Goal: Task Accomplishment & Management: Complete application form

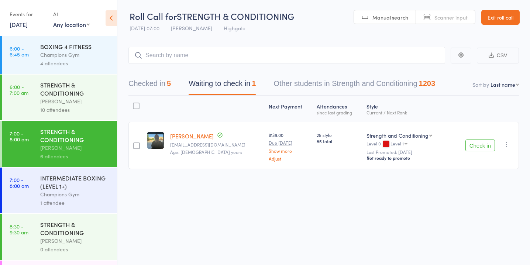
click at [135, 143] on div at bounding box center [136, 145] width 7 height 7
click at [135, 143] on input "checkbox" at bounding box center [135, 143] width 0 height 0
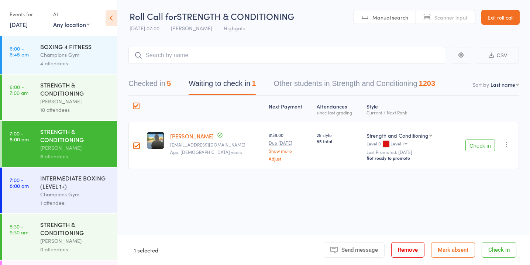
click at [443, 252] on button "Mark absent" at bounding box center [453, 249] width 44 height 15
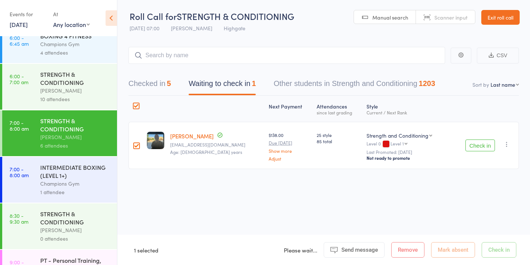
scroll to position [11, 0]
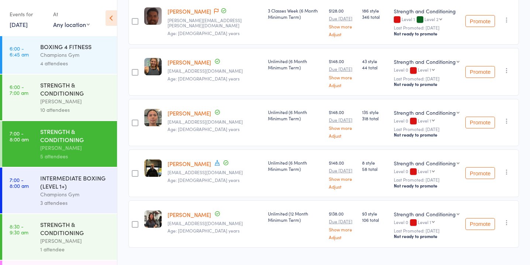
scroll to position [139, 0]
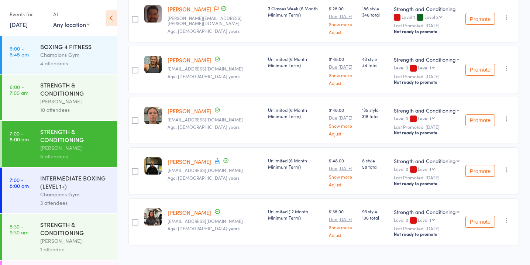
click at [85, 194] on div "Champions Gym" at bounding box center [75, 194] width 70 height 8
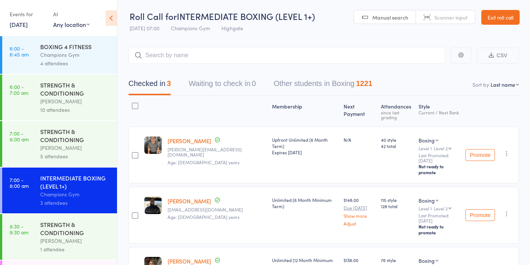
scroll to position [37, 0]
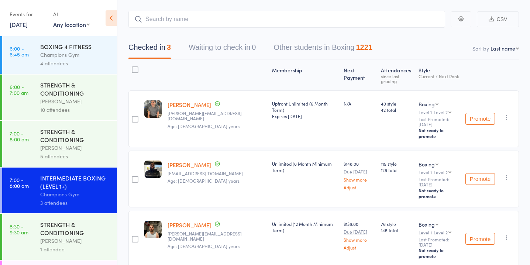
click at [96, 235] on div "STRENGTH & CONDITIONING" at bounding box center [75, 228] width 70 height 16
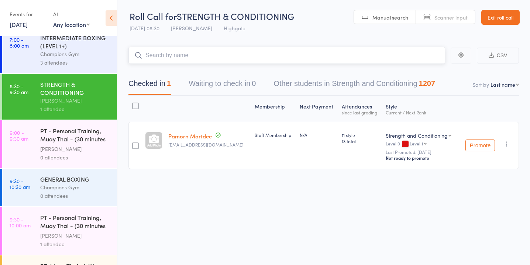
scroll to position [131, 0]
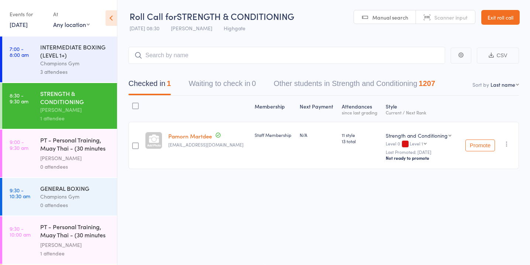
click at [74, 203] on div "0 attendees" at bounding box center [75, 205] width 70 height 8
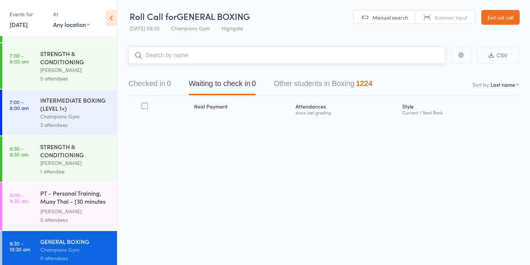
scroll to position [79, 0]
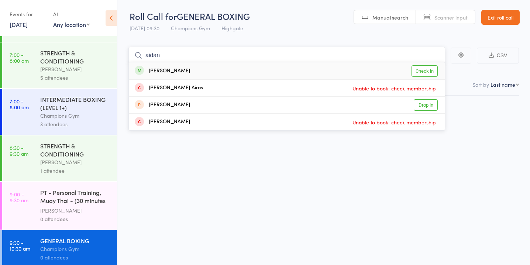
type input "aidan"
click at [423, 67] on link "Check in" at bounding box center [424, 70] width 26 height 11
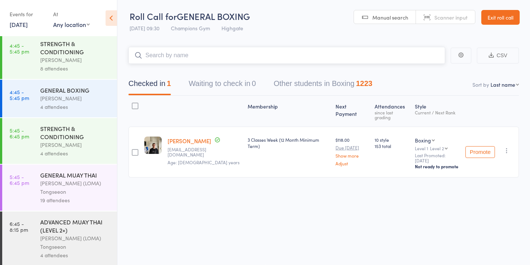
scroll to position [720, 0]
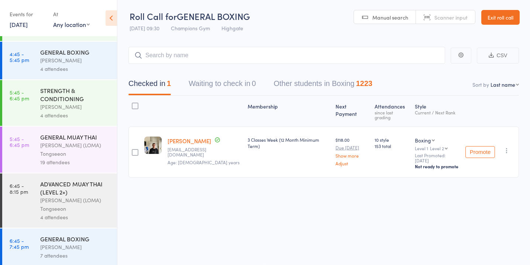
click at [63, 150] on div "Ronnarong (LOMA) Tongseeon" at bounding box center [75, 149] width 70 height 17
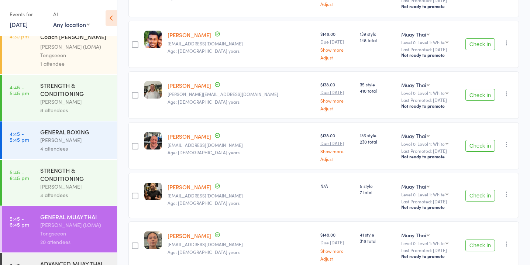
scroll to position [70, 0]
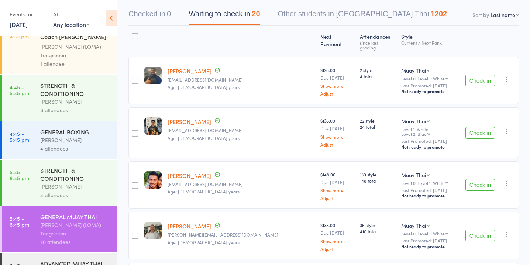
click at [25, 22] on link "14 Oct, 2025" at bounding box center [19, 24] width 18 height 8
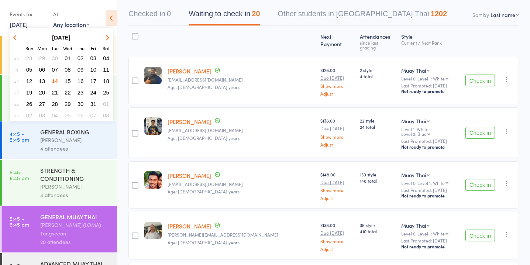
click at [67, 81] on span "15" at bounding box center [68, 81] width 6 height 6
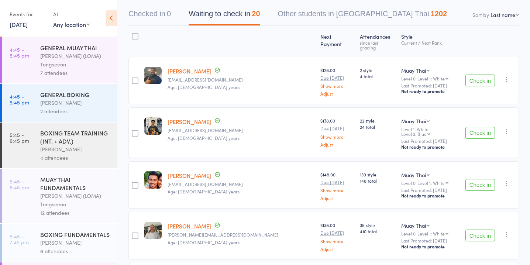
scroll to position [636, 0]
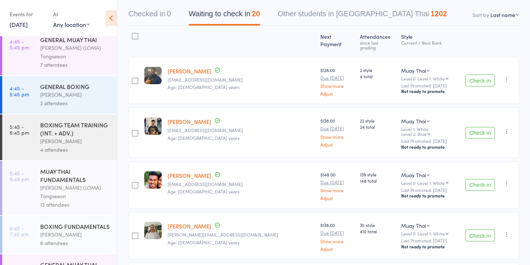
click at [28, 26] on link "15 Oct, 2025" at bounding box center [19, 24] width 18 height 8
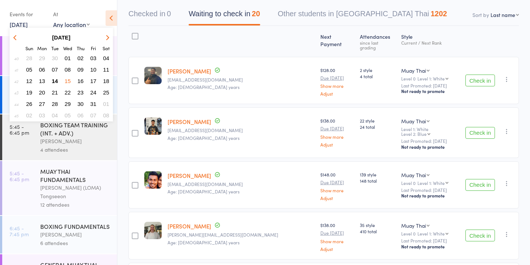
click at [56, 80] on span "14" at bounding box center [55, 81] width 6 height 6
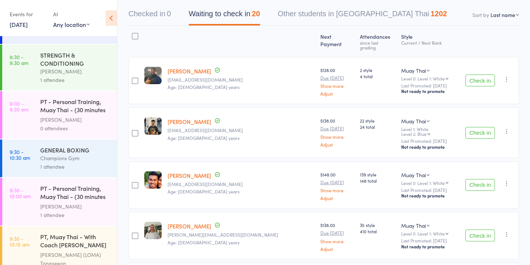
scroll to position [170, 0]
click at [66, 164] on div "1 attendee" at bounding box center [75, 166] width 70 height 8
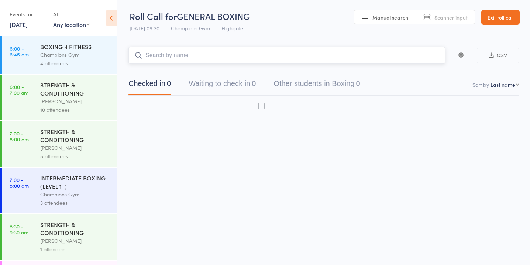
scroll to position [0, 0]
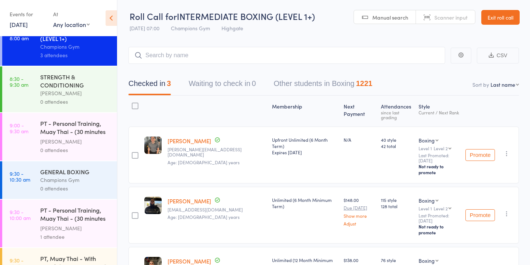
scroll to position [145, 0]
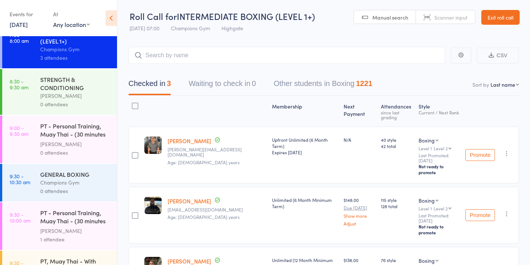
click at [63, 184] on div "Champions Gym" at bounding box center [75, 182] width 70 height 8
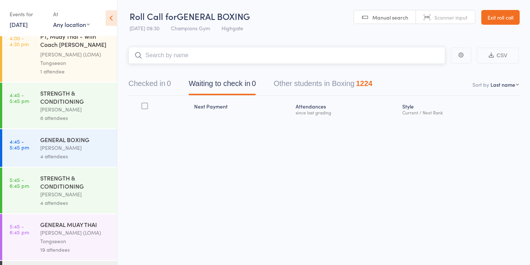
scroll to position [720, 0]
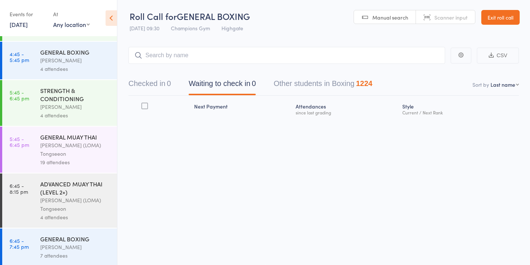
click at [75, 141] on div "[PERSON_NAME] (LOMA) Tongseeon" at bounding box center [75, 149] width 70 height 17
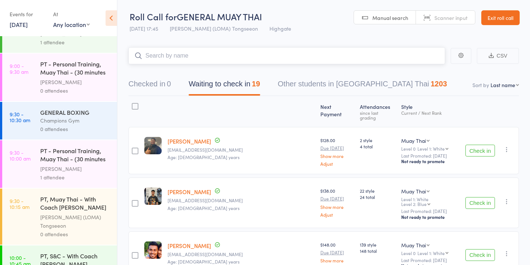
scroll to position [210, 0]
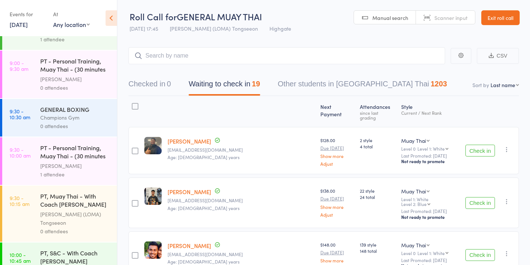
click at [81, 122] on div "Champions Gym" at bounding box center [75, 117] width 70 height 8
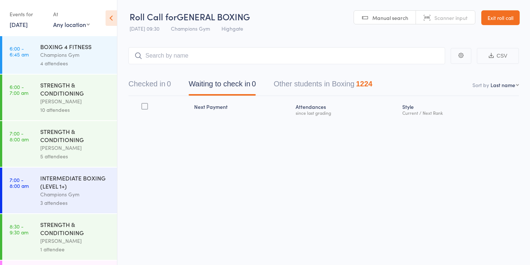
click at [59, 57] on div "Champions Gym" at bounding box center [75, 55] width 70 height 8
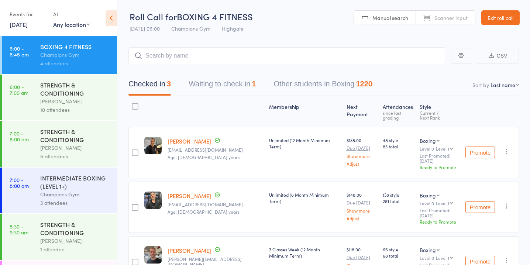
click at [206, 80] on button "Waiting to check in 1" at bounding box center [221, 86] width 67 height 20
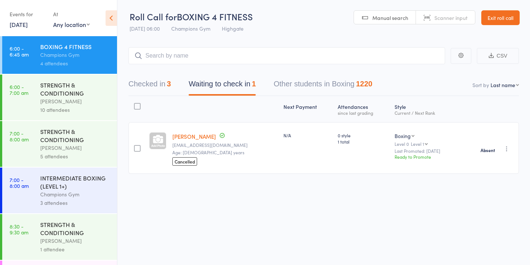
click at [63, 85] on div "STRENGTH & CONDITIONING" at bounding box center [75, 89] width 70 height 16
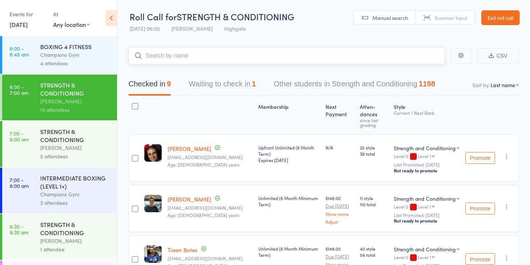
click at [210, 80] on button "Waiting to check in 1" at bounding box center [221, 86] width 67 height 20
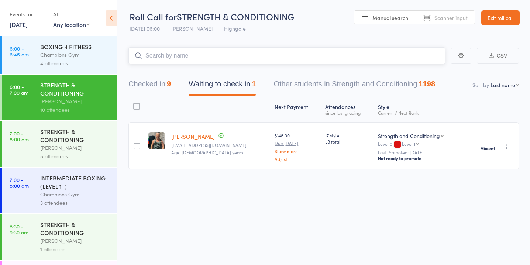
click at [165, 84] on button "Checked in 9" at bounding box center [149, 86] width 42 height 20
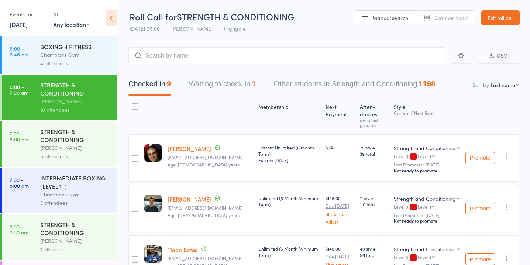
click at [61, 138] on div "STRENGTH & CONDITIONING" at bounding box center [75, 135] width 70 height 16
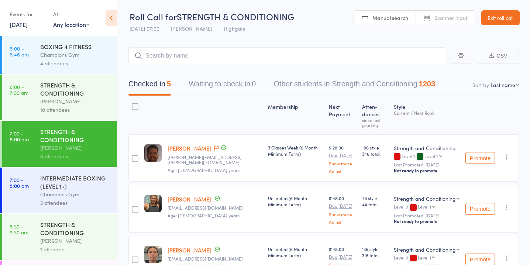
click at [67, 190] on div "INTERMEDIATE BOXING (LEVEL 1+)" at bounding box center [75, 182] width 70 height 16
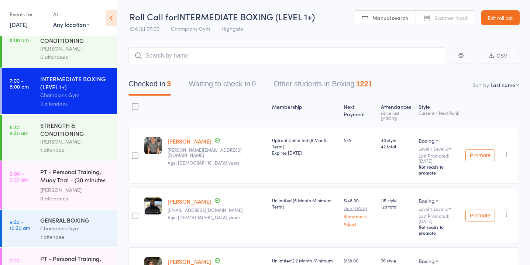
scroll to position [101, 0]
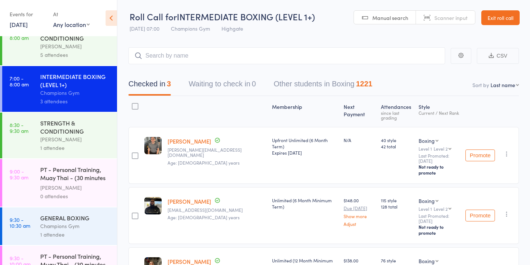
click at [81, 148] on div "1 attendee" at bounding box center [75, 147] width 70 height 8
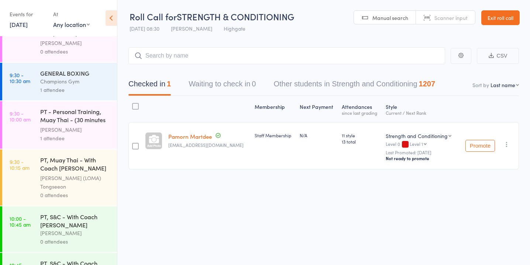
scroll to position [225, 0]
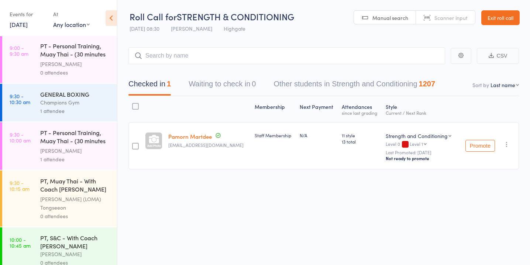
click at [72, 168] on div "PT - Personal Training, Muay Thai - (30 minutes wi... Emma Mallia 1 attendee" at bounding box center [78, 146] width 77 height 48
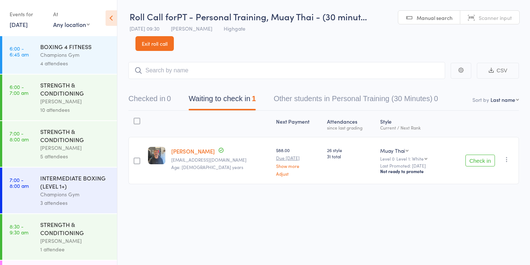
click at [474, 161] on button "Check in" at bounding box center [480, 161] width 30 height 12
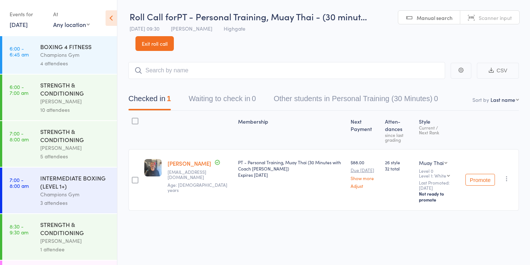
click at [81, 106] on div "10 attendees" at bounding box center [75, 109] width 70 height 8
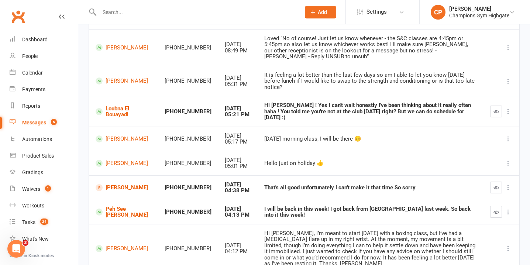
scroll to position [94, 0]
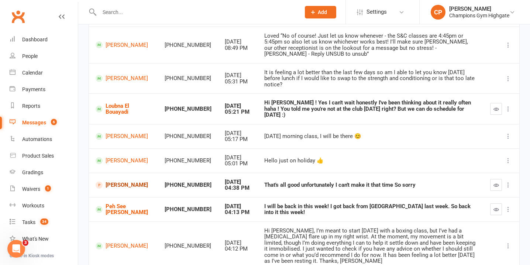
click at [112, 181] on link "[PERSON_NAME]" at bounding box center [124, 184] width 56 height 7
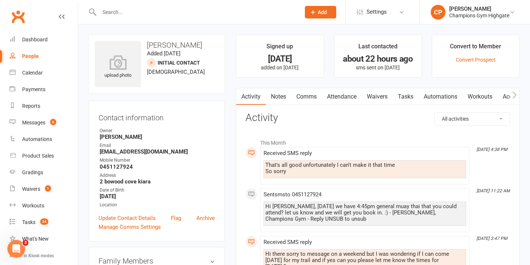
click at [288, 96] on link "Notes" at bounding box center [278, 96] width 25 height 17
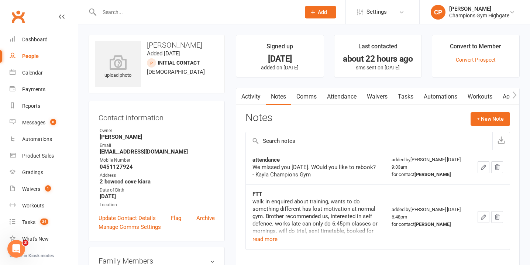
click at [318, 94] on link "Comms" at bounding box center [306, 96] width 31 height 17
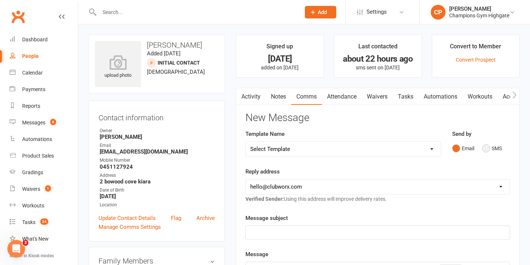
click at [490, 147] on button "SMS" at bounding box center [492, 148] width 20 height 14
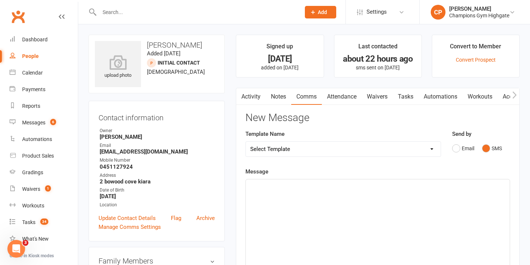
click at [334, 214] on div "﻿" at bounding box center [378, 234] width 264 height 111
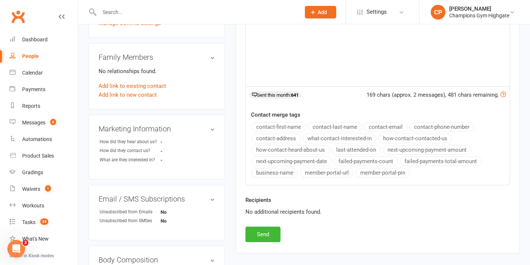
scroll to position [205, 0]
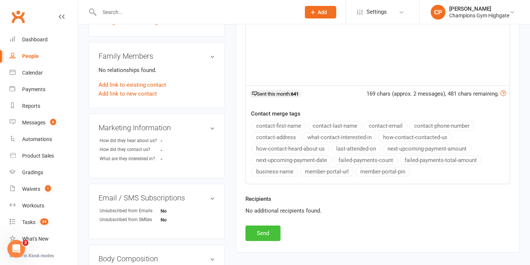
click at [262, 230] on button "Send" at bounding box center [262, 232] width 35 height 15
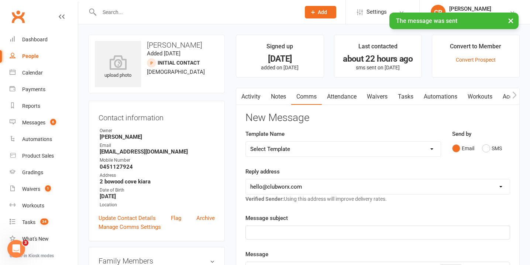
click at [254, 95] on link "Activity" at bounding box center [251, 96] width 30 height 17
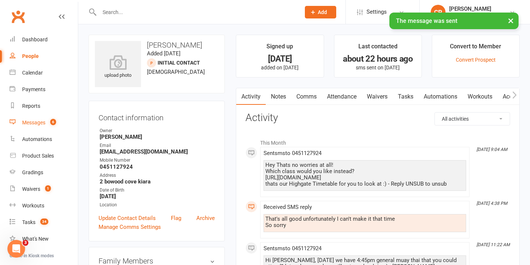
click at [52, 123] on span "6" at bounding box center [53, 122] width 6 height 6
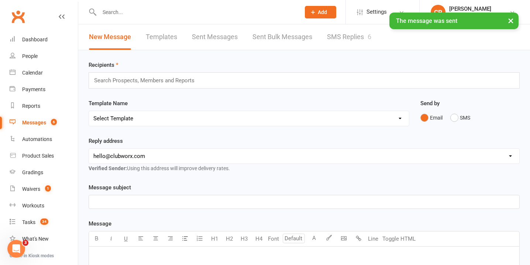
click at [370, 35] on div "6" at bounding box center [369, 37] width 4 height 8
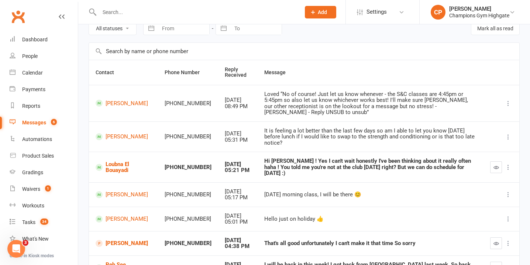
scroll to position [49, 0]
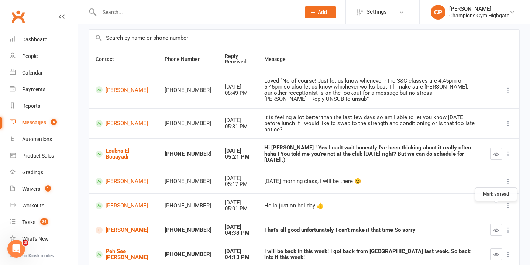
click at [492, 224] on button "button" at bounding box center [496, 230] width 12 height 12
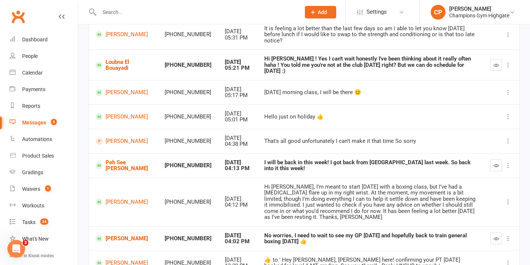
scroll to position [163, 0]
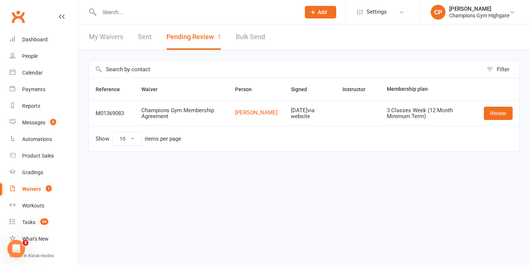
click at [180, 11] on input "text" at bounding box center [196, 12] width 198 height 10
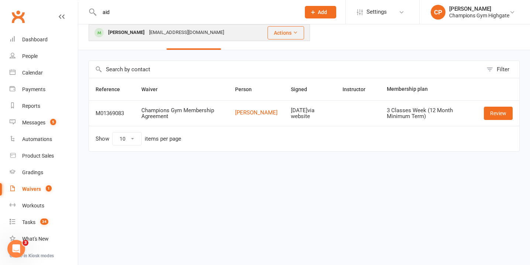
type input "aid"
click at [194, 35] on div "AidanMurphy-21@hotmail.com" at bounding box center [186, 32] width 79 height 11
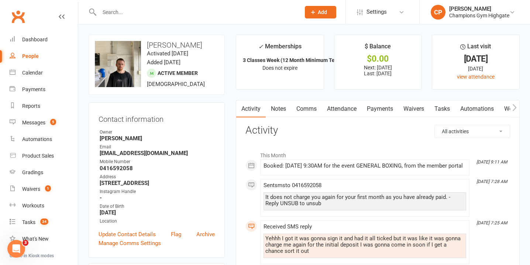
click at [413, 111] on link "Waivers" at bounding box center [413, 108] width 31 height 17
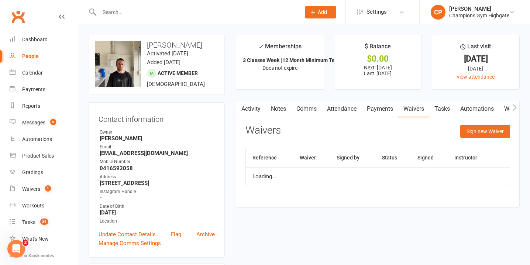
click at [275, 111] on link "Notes" at bounding box center [278, 108] width 25 height 17
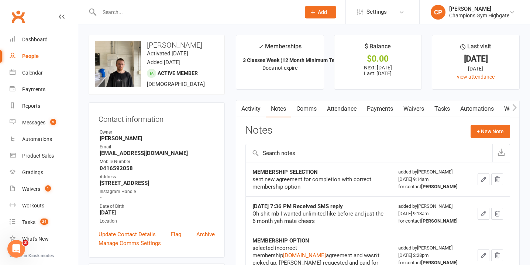
click at [415, 108] on link "Waivers" at bounding box center [413, 108] width 31 height 17
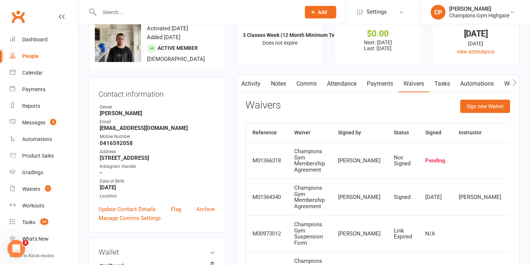
scroll to position [32, 0]
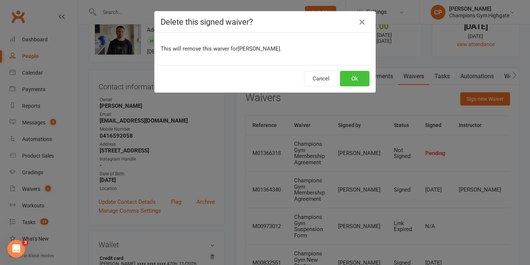
click at [353, 75] on button "Ok" at bounding box center [355, 78] width 30 height 15
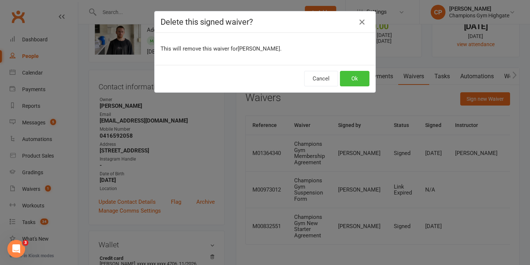
click at [354, 73] on button "Ok" at bounding box center [355, 78] width 30 height 15
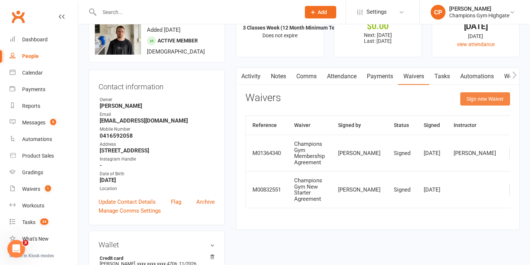
click at [489, 96] on button "Sign new Waiver" at bounding box center [485, 98] width 50 height 13
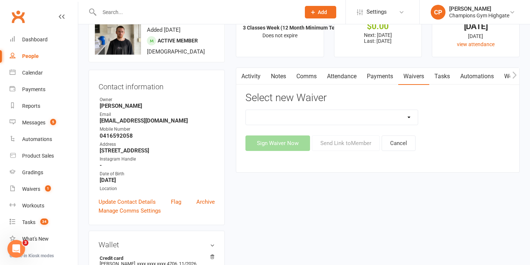
click at [384, 117] on select "90 Day Plan Casual Waiver - First Timers Casual Waiver (STAFF ONLY) Champions G…" at bounding box center [332, 117] width 172 height 15
select select "9222"
click at [246, 110] on select "90 Day Plan Casual Waiver - First Timers Casual Waiver (STAFF ONLY) Champions G…" at bounding box center [332, 117] width 172 height 15
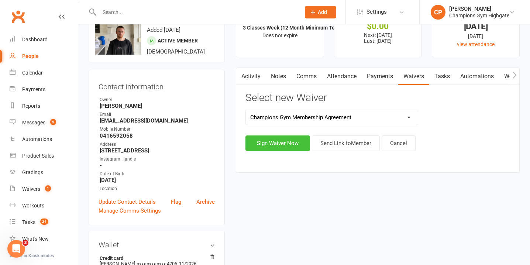
click at [292, 140] on button "Sign Waiver Now" at bounding box center [277, 142] width 65 height 15
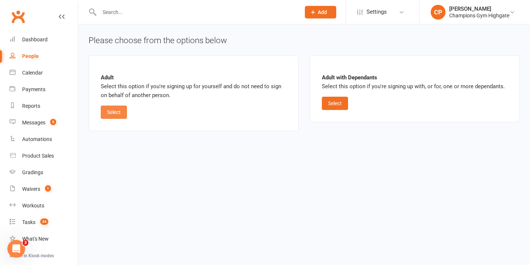
click at [118, 113] on button "Select" at bounding box center [114, 111] width 26 height 13
select select "11"
select select "2026"
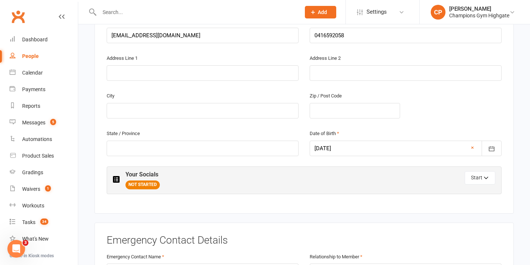
scroll to position [242, 0]
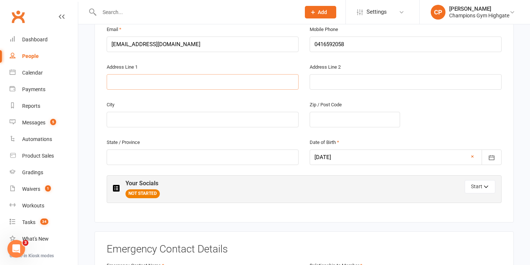
click at [172, 81] on input "text" at bounding box center [203, 81] width 192 height 15
type input "199 12 wall street nmaylands"
click at [385, 121] on input "text" at bounding box center [354, 119] width 90 height 15
type input "6051"
click at [207, 82] on input "199 12 wall street nmaylands" at bounding box center [203, 81] width 192 height 15
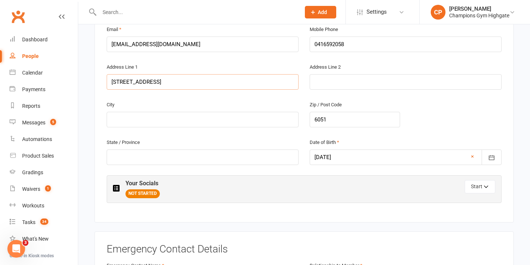
type input "199 12 wall street"
click at [173, 115] on input "text" at bounding box center [203, 119] width 192 height 15
type input "maylands"
click at [159, 153] on input "text" at bounding box center [203, 156] width 192 height 15
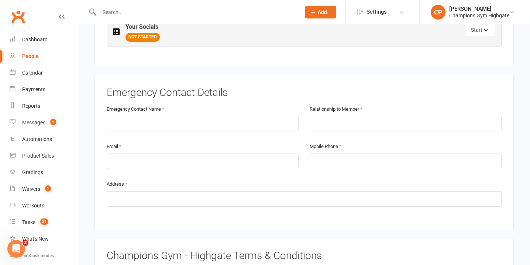
scroll to position [398, 0]
type input "wa"
click at [227, 119] on input "text" at bounding box center [203, 122] width 192 height 15
type input "natalka walker"
click at [320, 129] on input "text" at bounding box center [405, 122] width 192 height 15
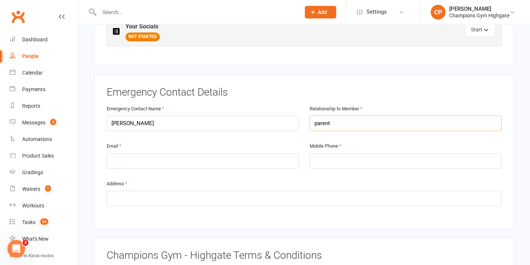
type input "parent"
click at [318, 161] on input "tel" at bounding box center [405, 160] width 192 height 15
type input "0403329065"
click at [253, 163] on input "email" at bounding box center [203, 160] width 192 height 15
type input "natalka6@gmail.com"
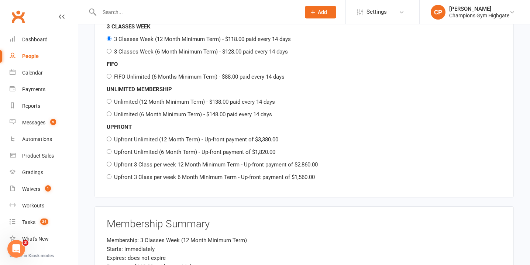
scroll to position [892, 0]
type input "65 harvey st burswood"
click at [110, 111] on input "Unlimited (6 Month Minimum Term) - $148.00 paid every 14 days" at bounding box center [109, 113] width 5 height 5
radio input "true"
radio input "false"
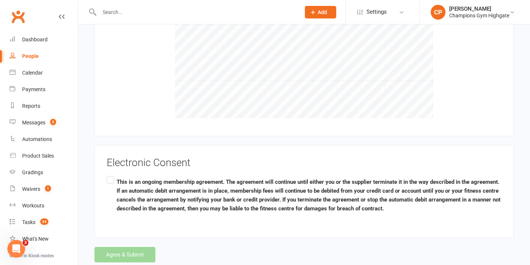
scroll to position [1480, 0]
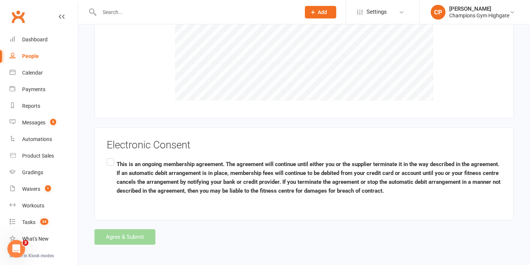
click at [110, 161] on label "This is an ongoing membership agreement. The agreement will continue until eith…" at bounding box center [304, 177] width 395 height 41
click at [110, 157] on input "This is an ongoing membership agreement. The agreement will continue until eith…" at bounding box center [109, 157] width 5 height 0
click at [134, 231] on button "Agree & Submit" at bounding box center [124, 236] width 61 height 15
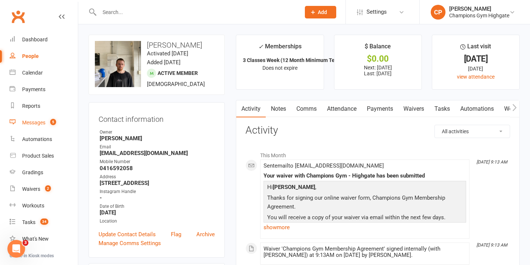
click at [47, 123] on count-badge "5" at bounding box center [51, 122] width 10 height 6
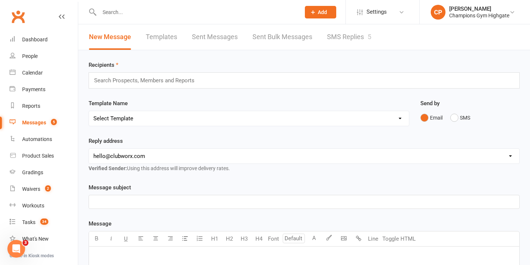
click at [336, 43] on link "SMS Replies 5" at bounding box center [349, 36] width 44 height 25
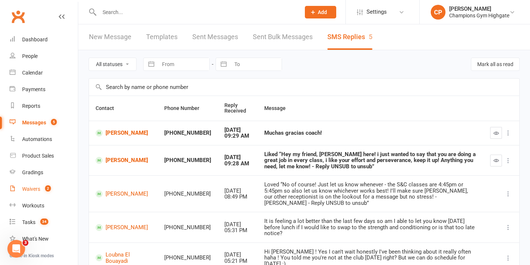
click at [42, 189] on count-badge "2" at bounding box center [46, 189] width 10 height 6
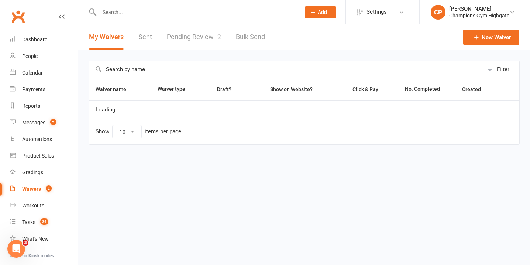
click at [193, 42] on link "Pending Review 2" at bounding box center [194, 36] width 54 height 25
